Goal: Navigation & Orientation: Find specific page/section

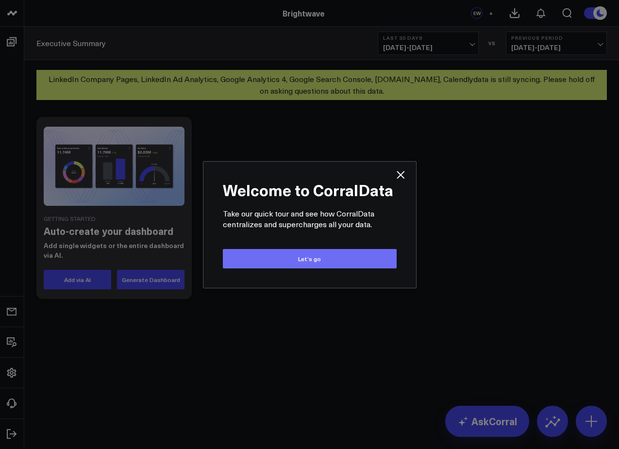
click at [281, 256] on button "Let’s go" at bounding box center [310, 258] width 174 height 19
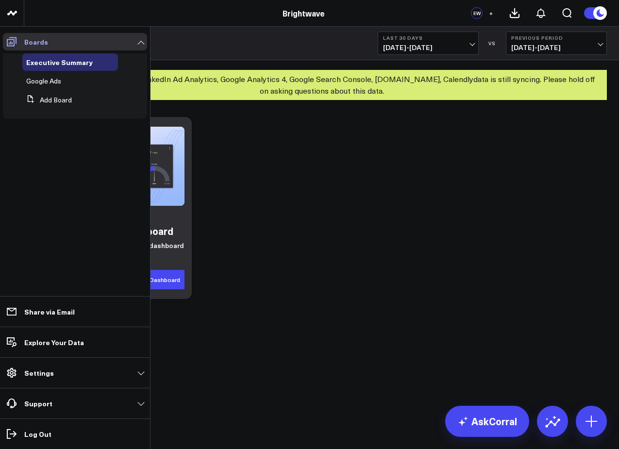
click at [8, 38] on icon at bounding box center [12, 42] width 12 height 12
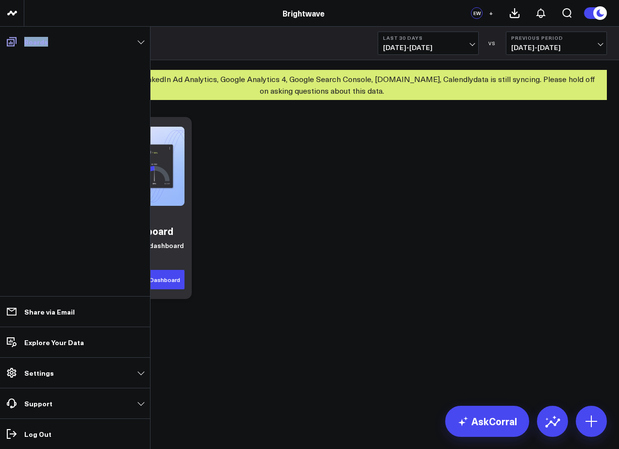
click at [8, 38] on icon at bounding box center [12, 42] width 12 height 12
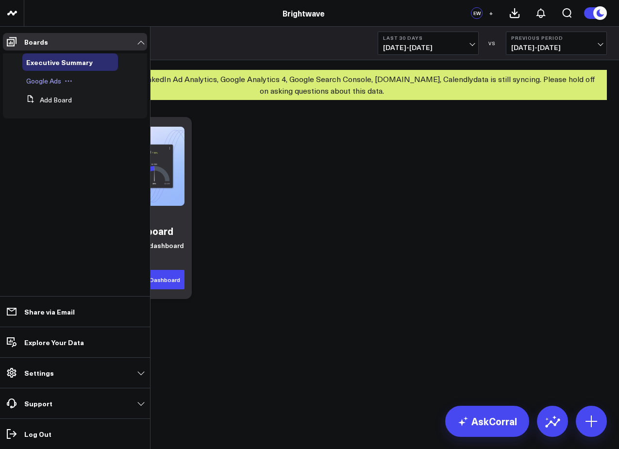
click at [40, 78] on span "Google Ads" at bounding box center [43, 80] width 35 height 9
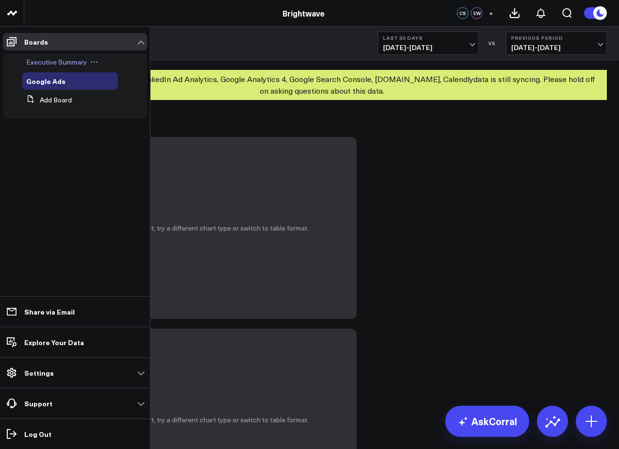
click at [59, 65] on span "Executive Summary" at bounding box center [56, 61] width 61 height 9
